Goal: Information Seeking & Learning: Learn about a topic

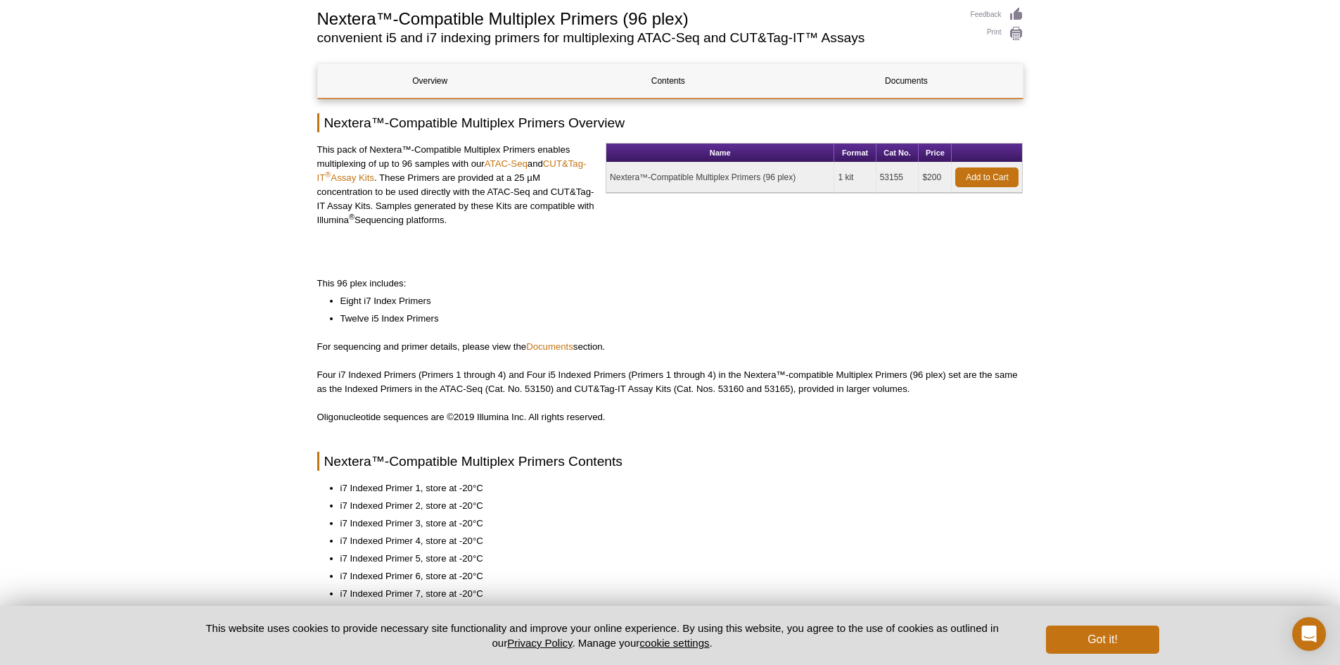
scroll to position [141, 0]
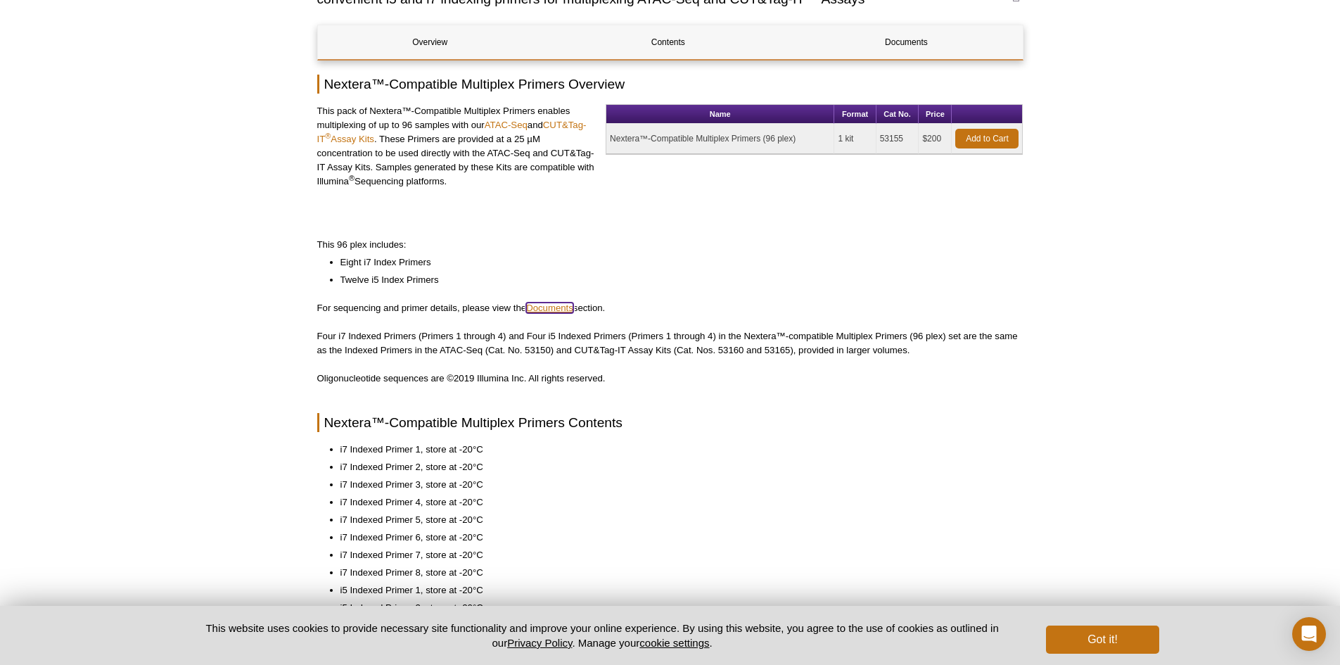
click at [561, 310] on link "Documents" at bounding box center [549, 308] width 47 height 11
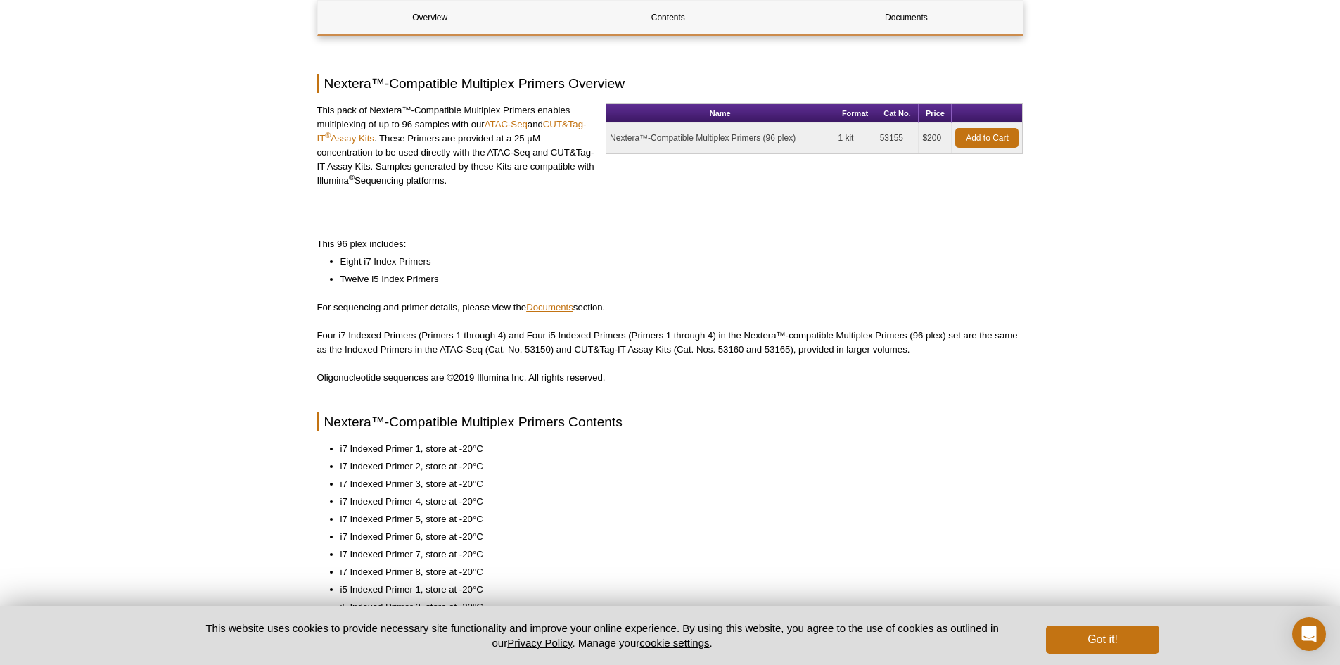
scroll to position [749, 0]
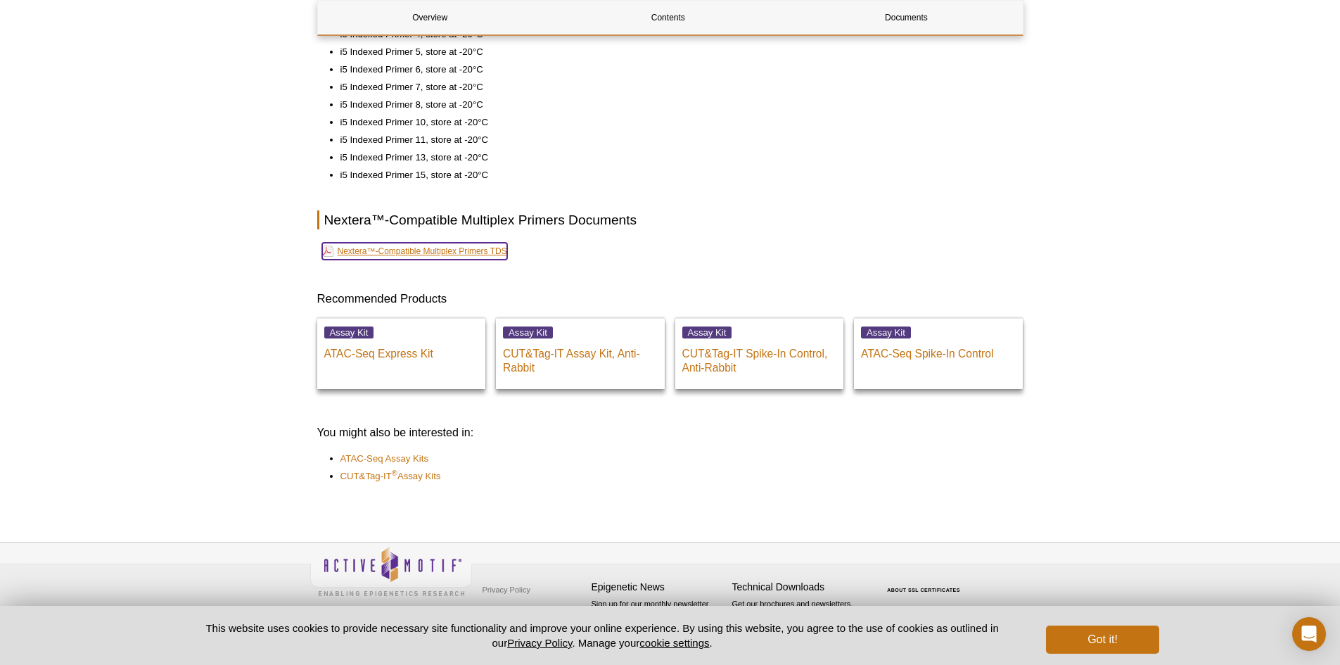
click at [446, 248] on link "Nextera™-Compatible Multiplex Primers TDS" at bounding box center [414, 251] width 185 height 17
click at [588, 356] on p "CUT&Tag-IT Assay Kit, Anti-Rabbit" at bounding box center [580, 357] width 155 height 35
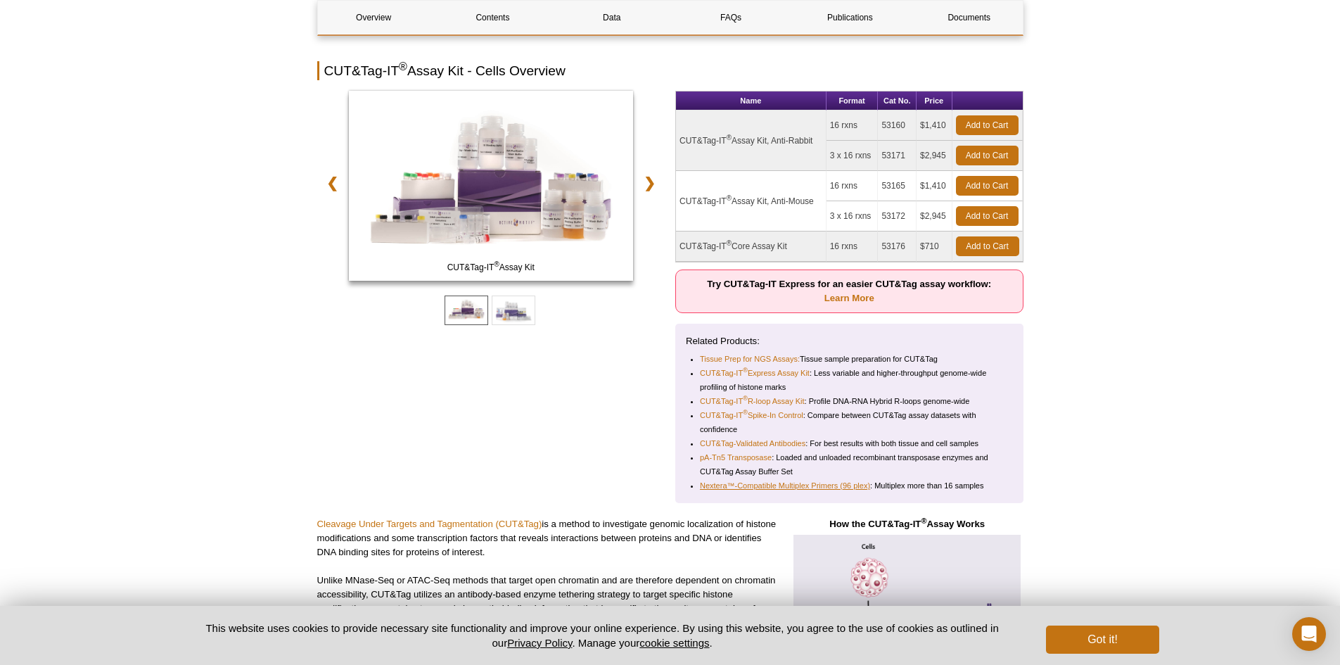
scroll to position [190, 0]
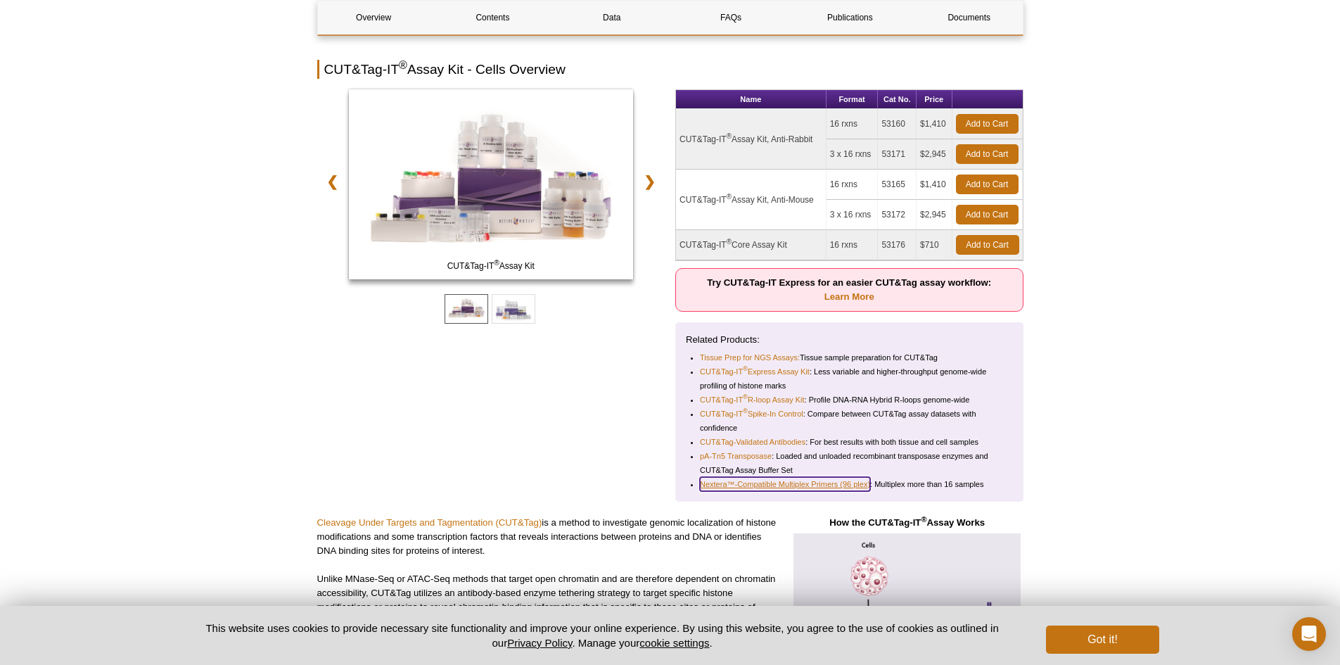
click at [716, 479] on link "Nextera™-Compatible Multiplex Primers (96 plex)" at bounding box center [785, 484] width 170 height 14
click at [716, 480] on link "Nextera™-Compatible Multiplex Primers (96 plex)" at bounding box center [785, 484] width 170 height 14
click at [716, 483] on link "Nextera™-Compatible Multiplex Primers (96 plex)" at bounding box center [785, 484] width 170 height 14
click at [761, 483] on link "Nextera™-Compatible Multiplex Primers (96 plex)" at bounding box center [785, 484] width 170 height 14
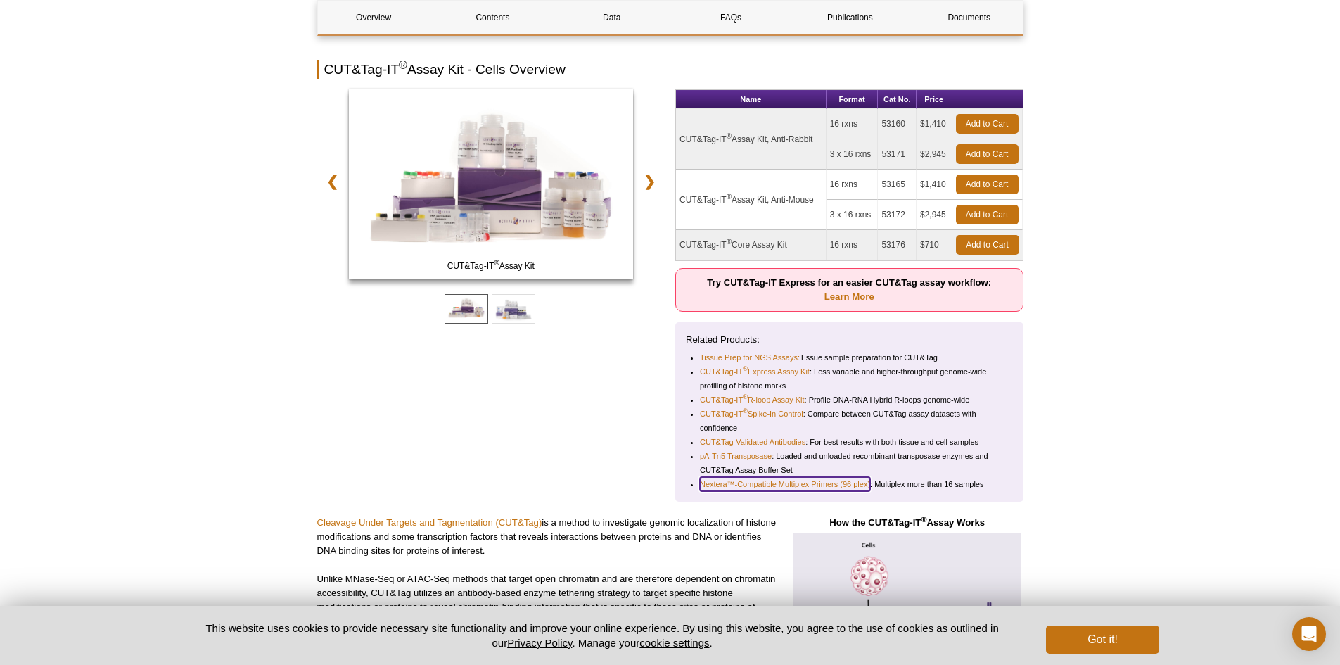
click at [761, 483] on link "Nextera™-Compatible Multiplex Primers (96 plex)" at bounding box center [785, 484] width 170 height 14
drag, startPoint x: 761, startPoint y: 483, endPoint x: 771, endPoint y: 490, distance: 12.5
click at [771, 490] on link "Nextera™-Compatible Multiplex Primers (96 plex)" at bounding box center [785, 484] width 170 height 14
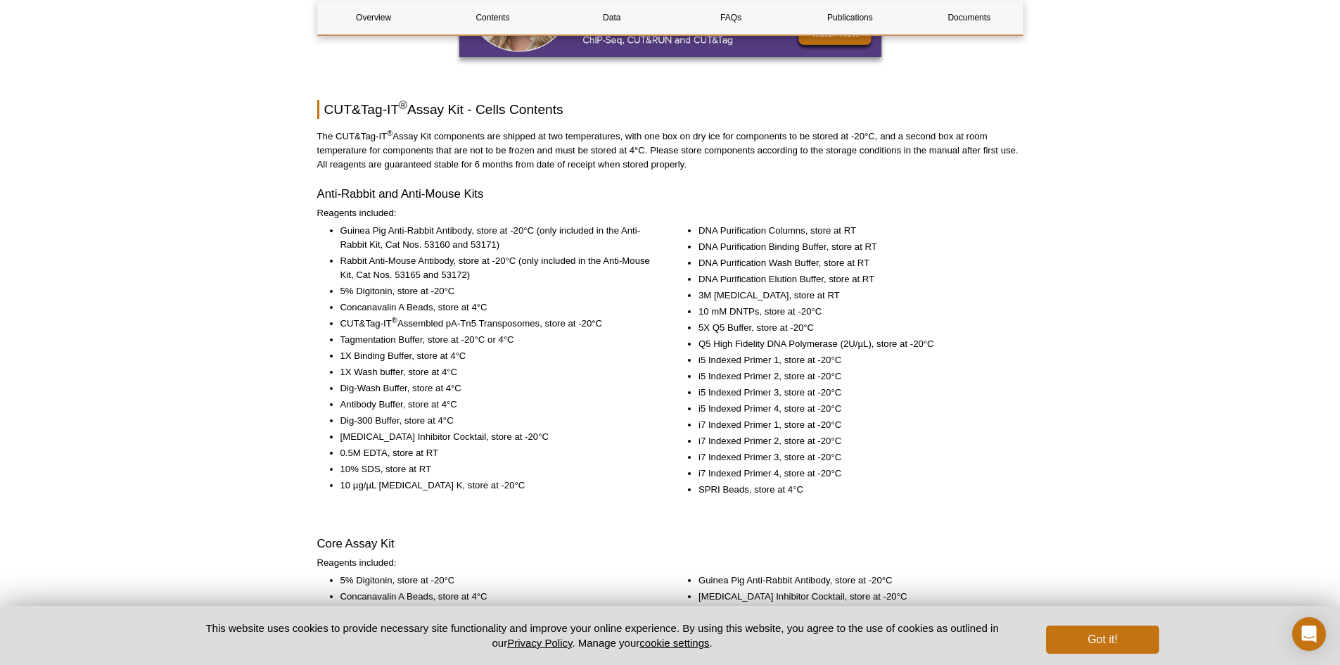
scroll to position [1386, 0]
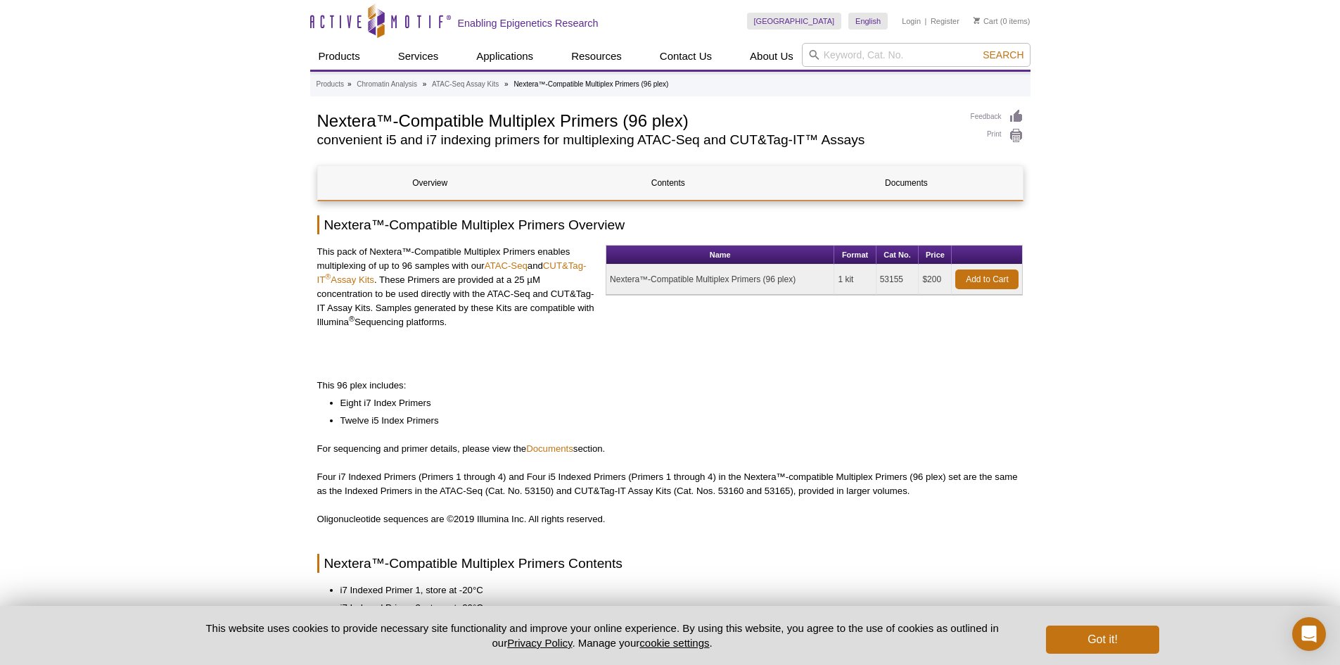
click at [731, 274] on td "Nextera™-Compatible Multiplex Primers (96 plex)" at bounding box center [721, 280] width 228 height 30
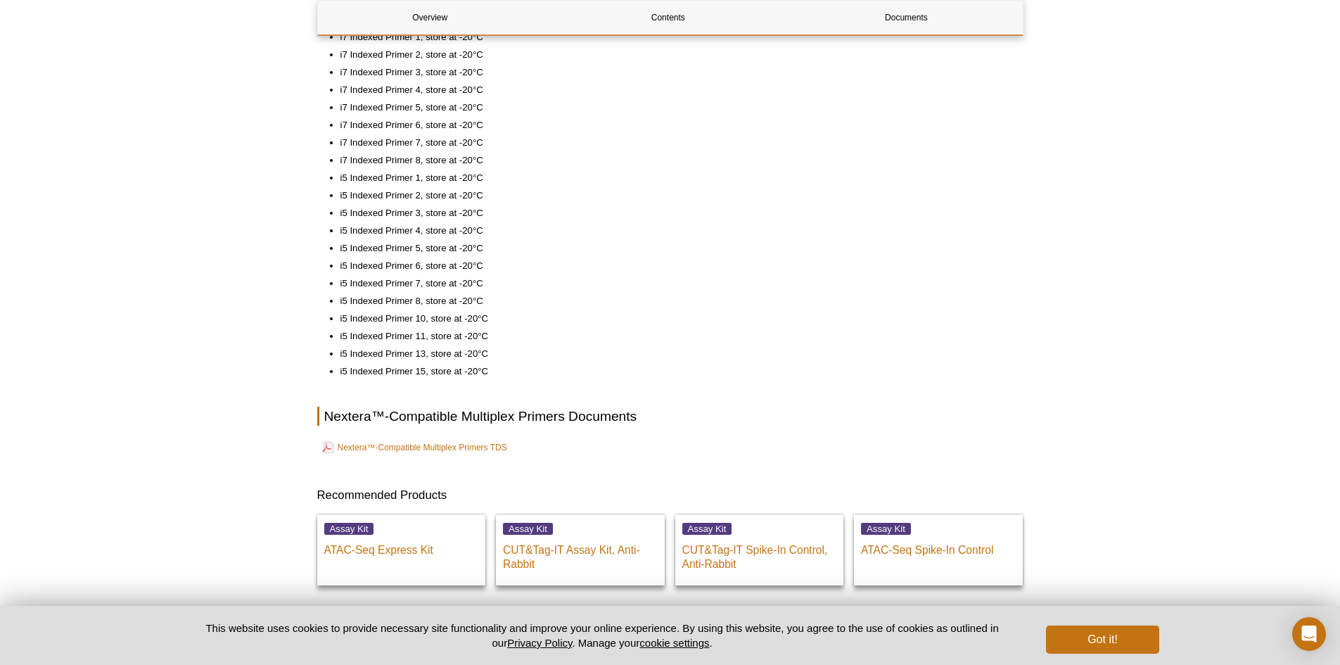
scroll to position [538, 0]
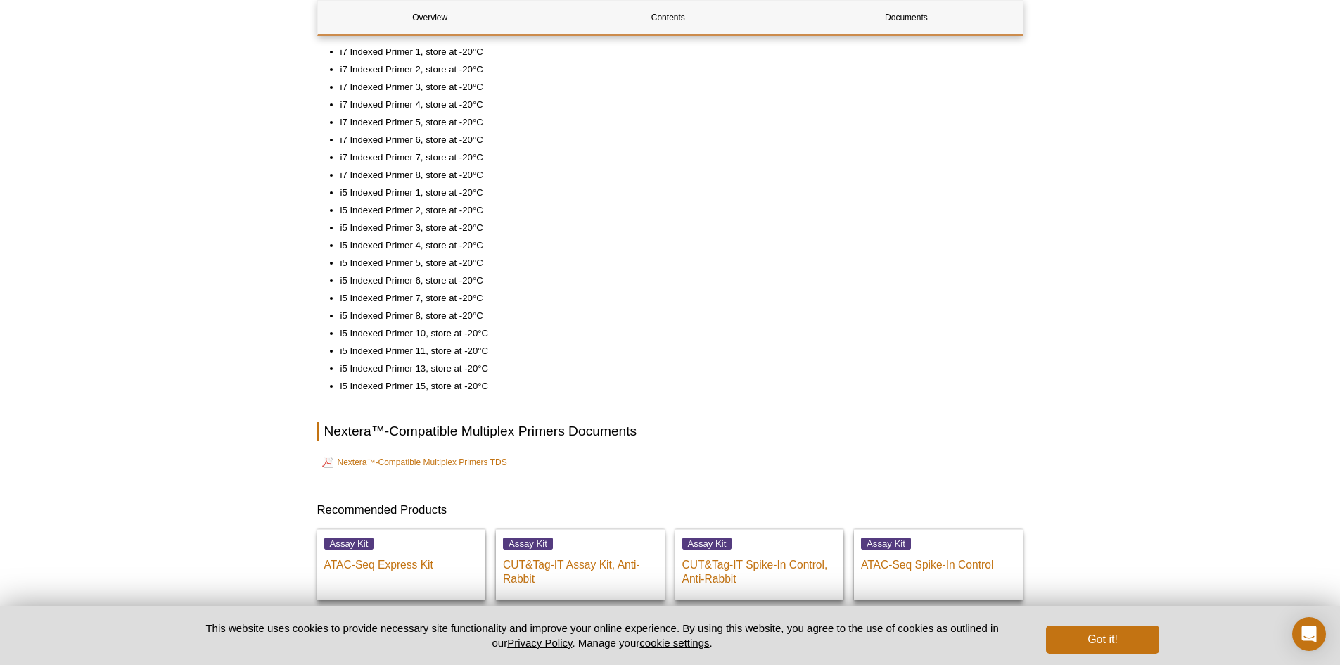
click at [449, 450] on div "Overview Contents Documents Nextera™-Compatible Multiplex Primers Overview This…" at bounding box center [670, 161] width 706 height 1067
click at [449, 462] on link "Nextera™-Compatible Multiplex Primers TDS" at bounding box center [414, 462] width 185 height 17
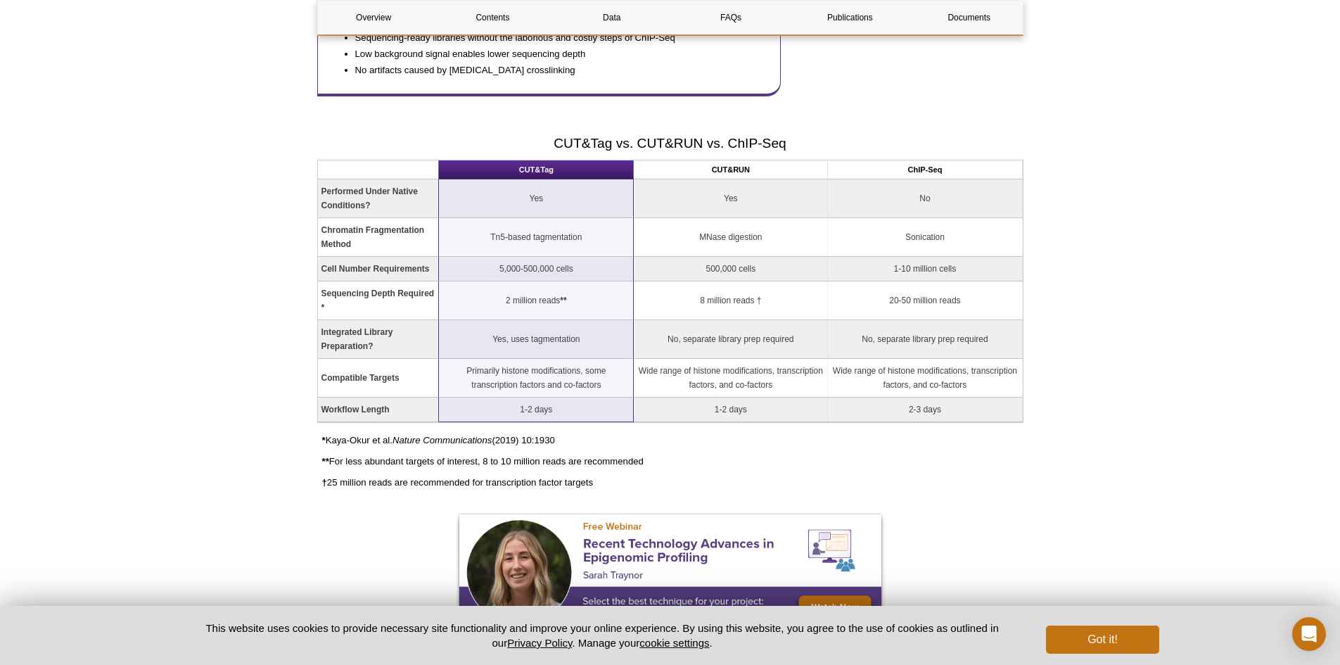
scroll to position [1291, 0]
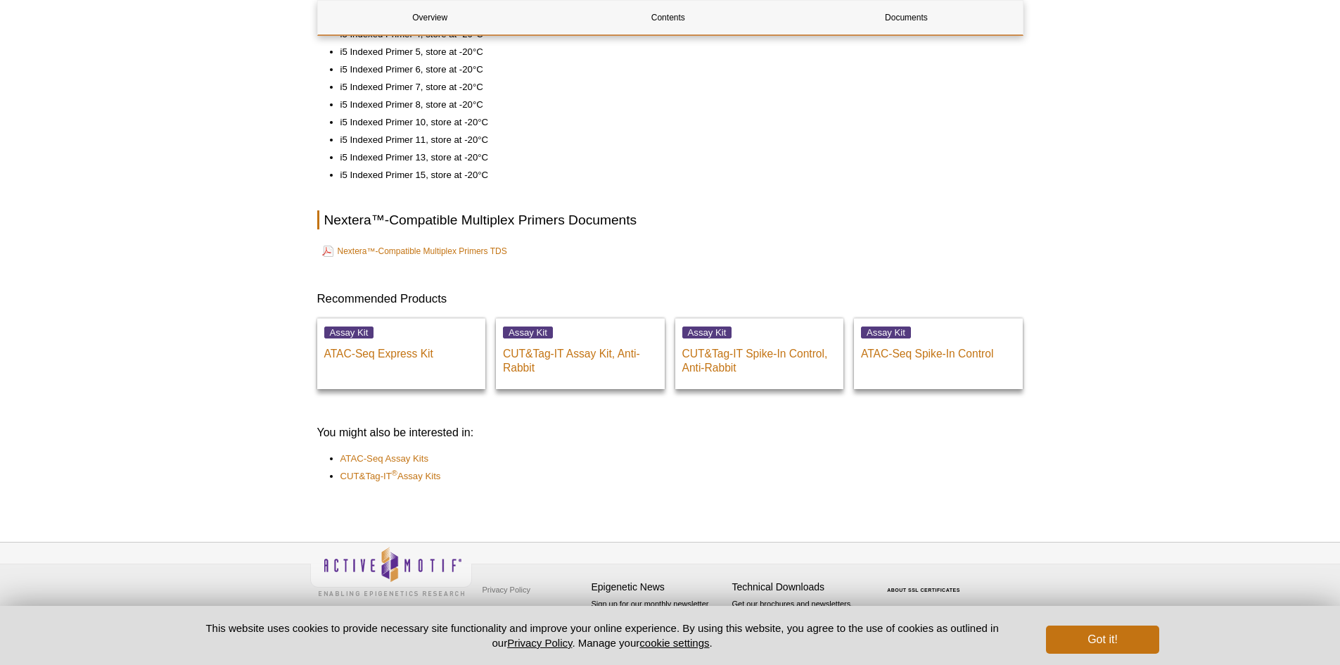
scroll to position [141, 0]
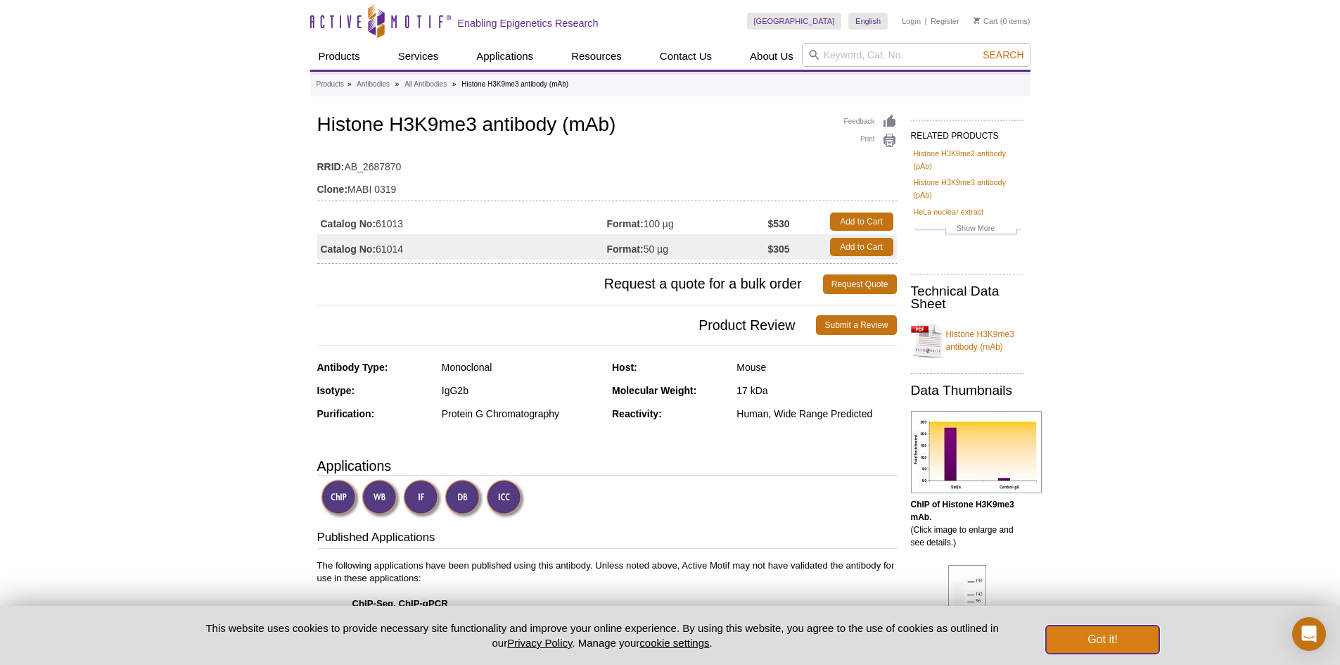
click at [1111, 639] on button "Got it!" at bounding box center [1102, 640] width 113 height 28
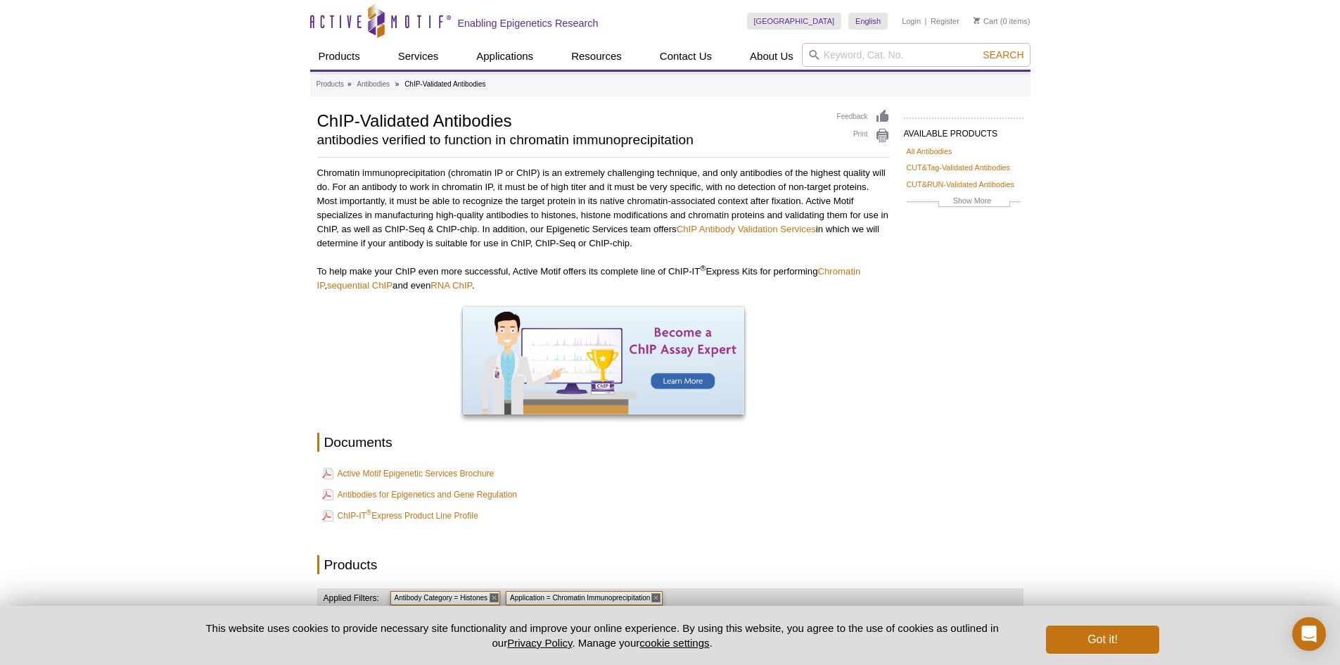
select select "130"
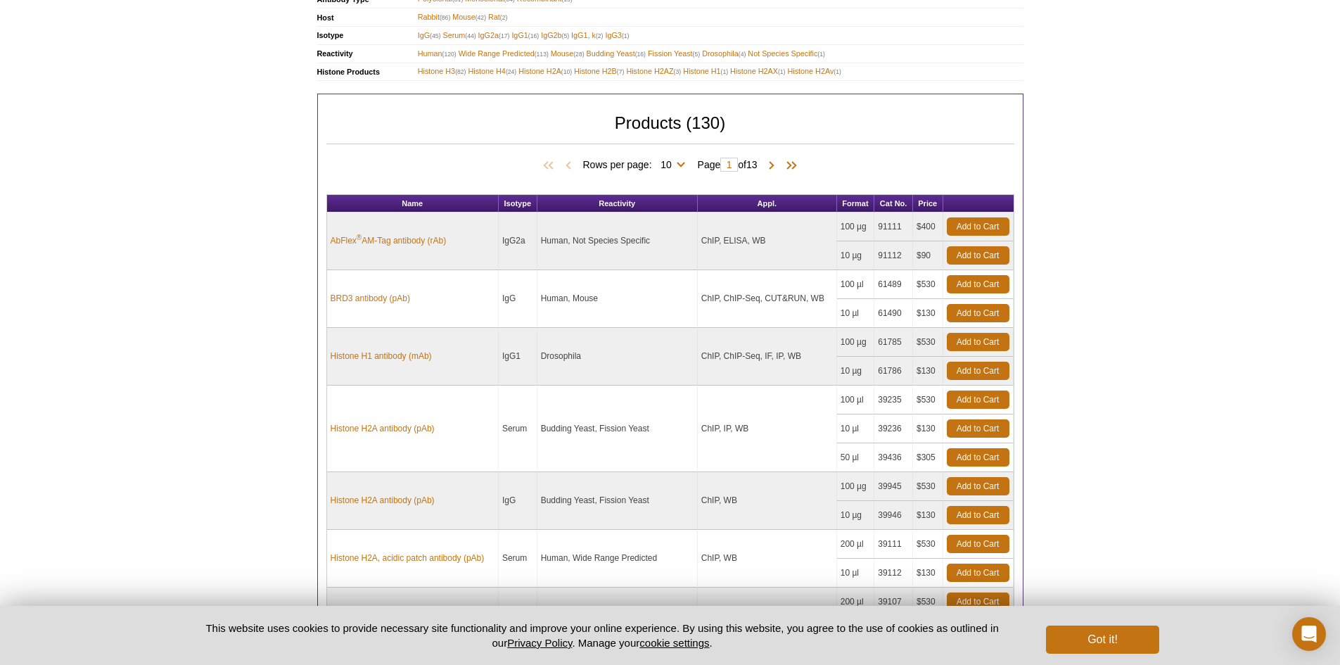
scroll to position [587, 0]
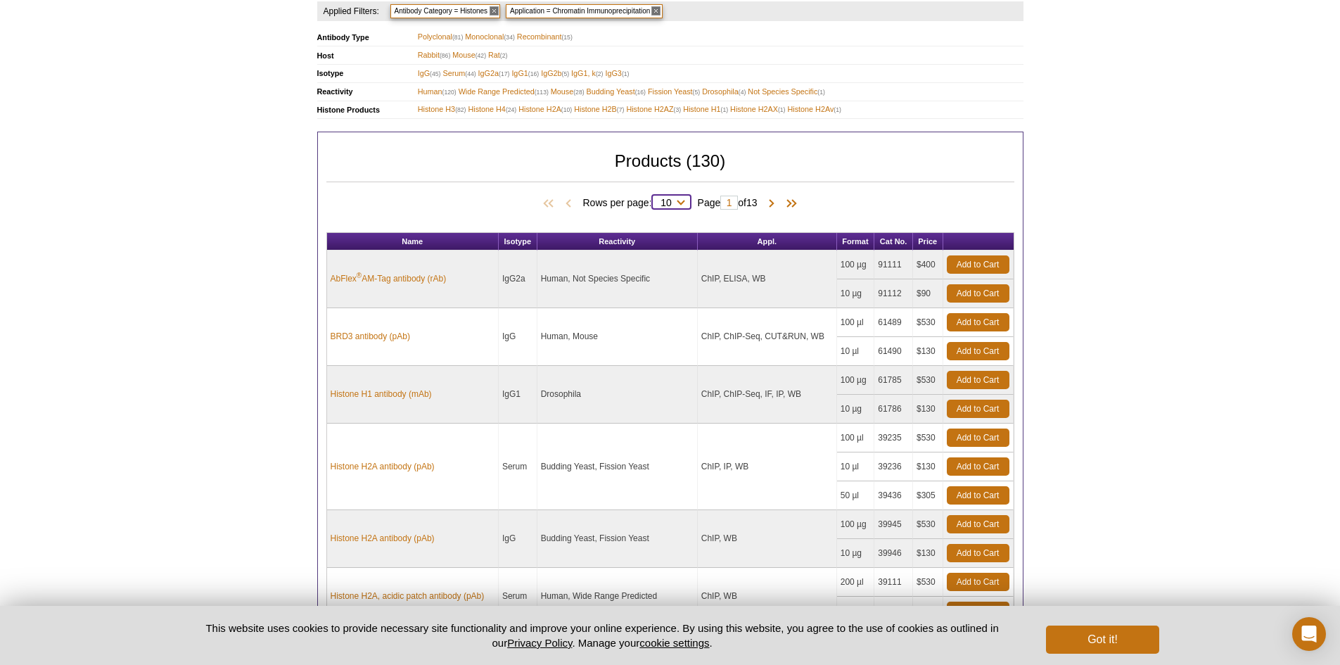
click at [674, 202] on select "10 25 50 100 All" at bounding box center [666, 205] width 29 height 13
click at [652, 199] on select "10 25 50 100 All" at bounding box center [666, 205] width 29 height 13
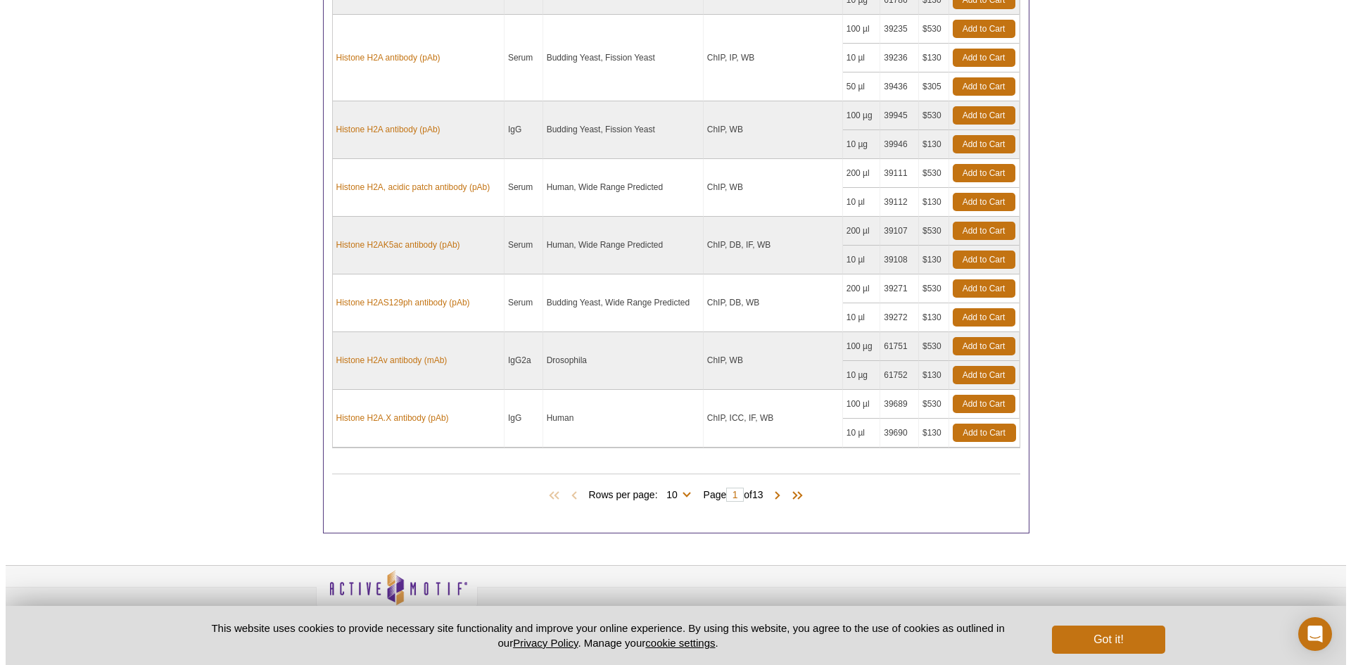
scroll to position [1019, 0]
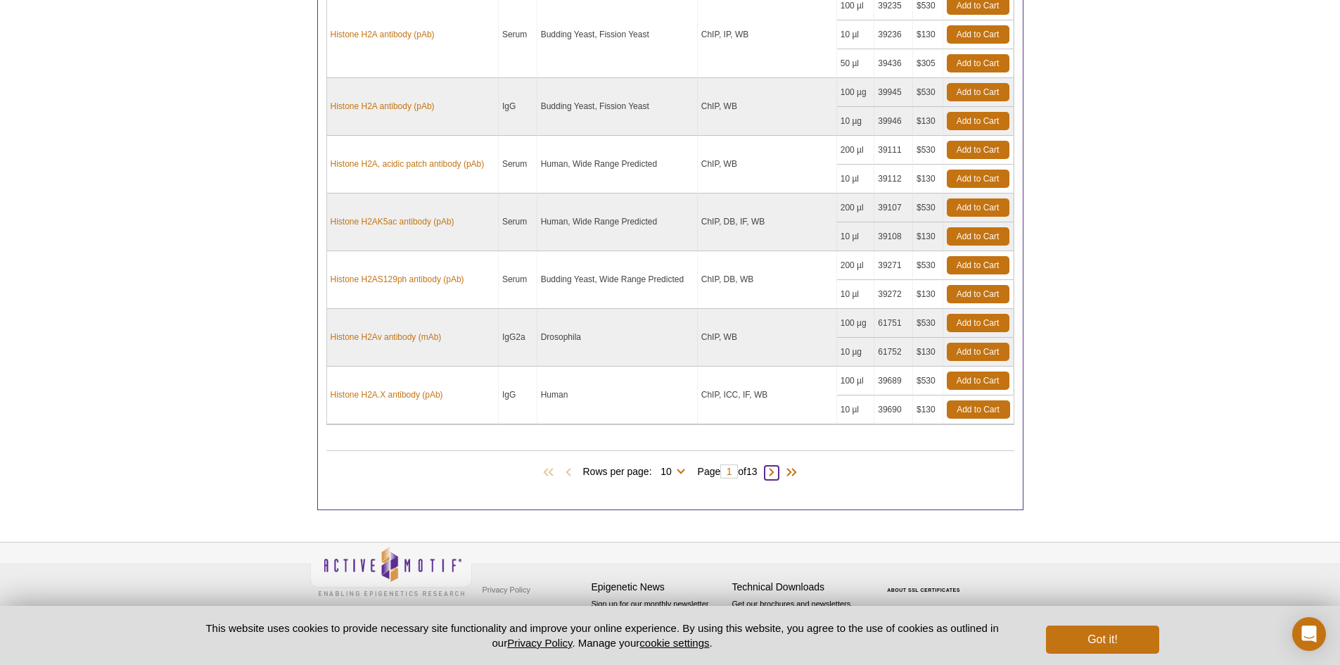
click at [778, 473] on span at bounding box center [772, 473] width 14 height 14
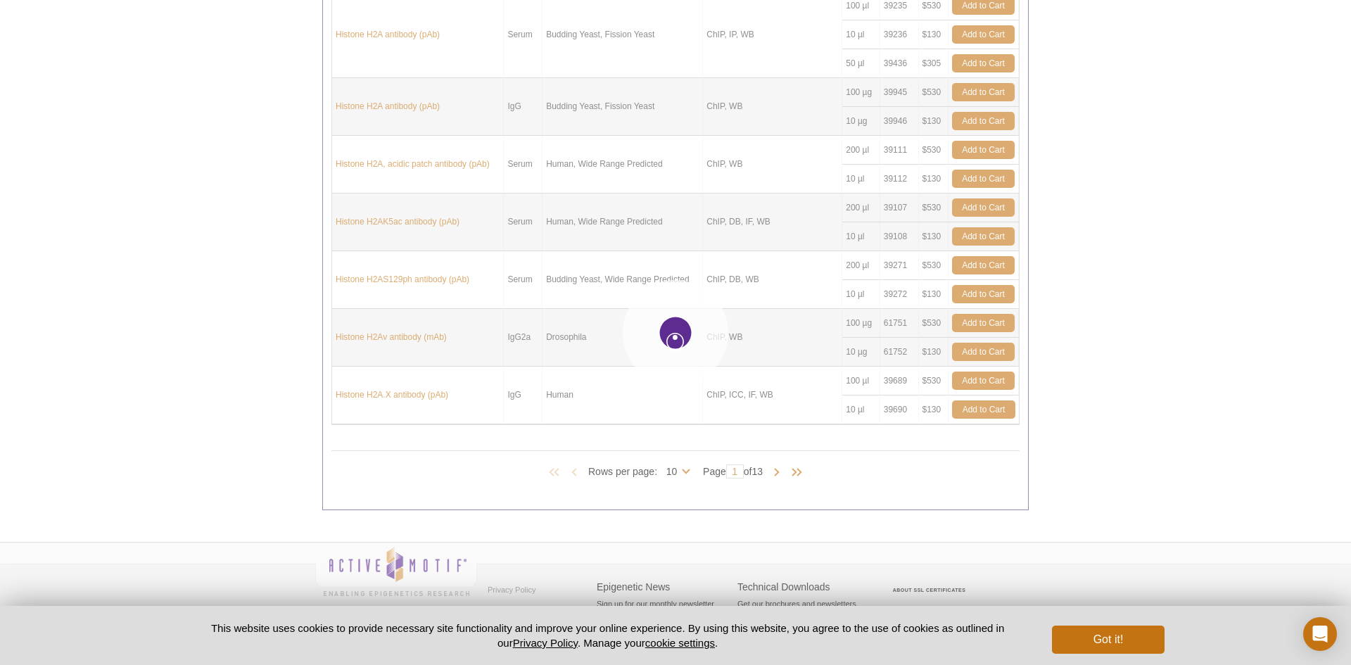
click at [1261, 274] on div at bounding box center [675, 332] width 1351 height 665
select select "10"
type input "2"
select select "10"
type input "2"
